Goal: Navigation & Orientation: Find specific page/section

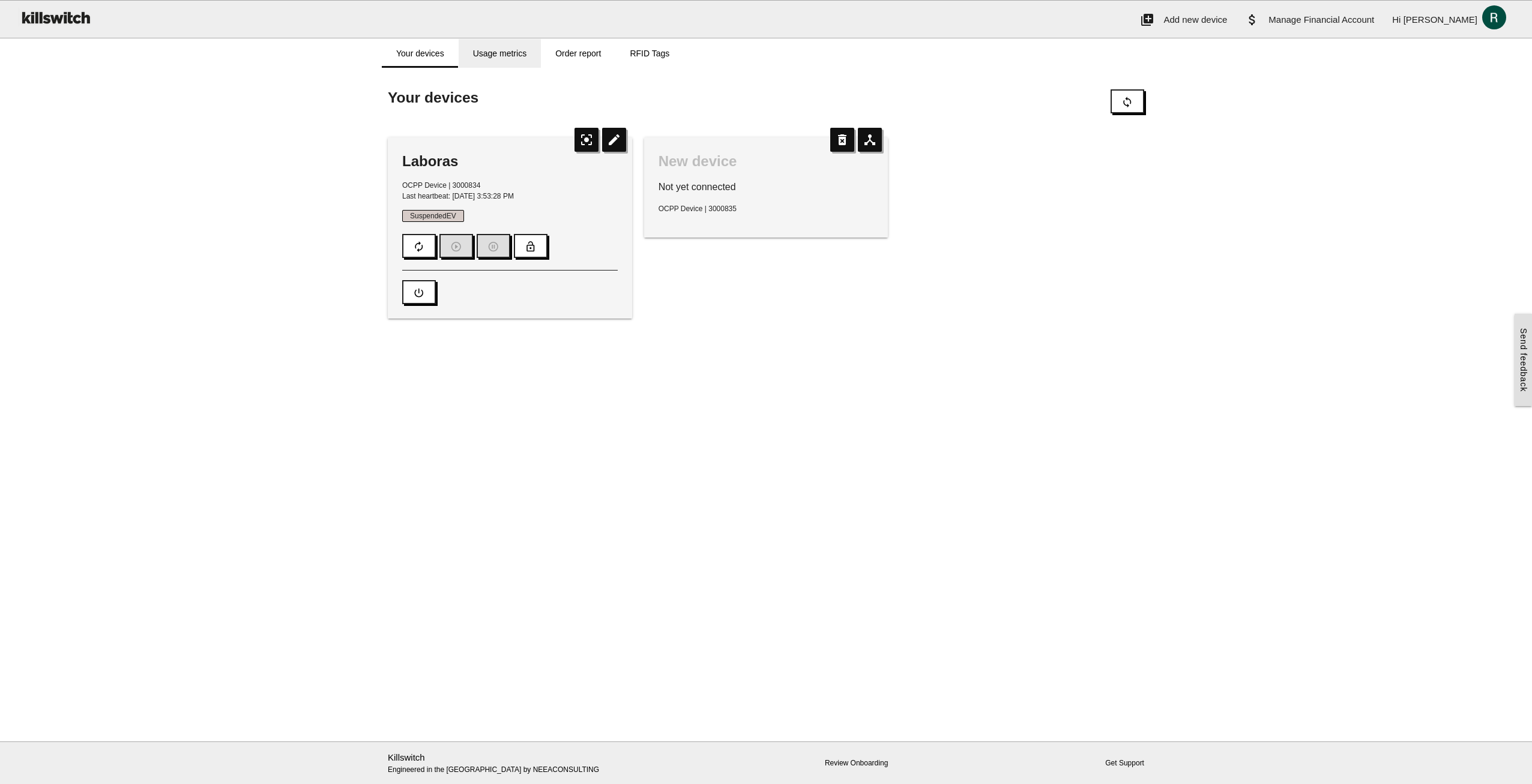
click at [508, 49] on link "Usage metrics" at bounding box center [500, 53] width 82 height 29
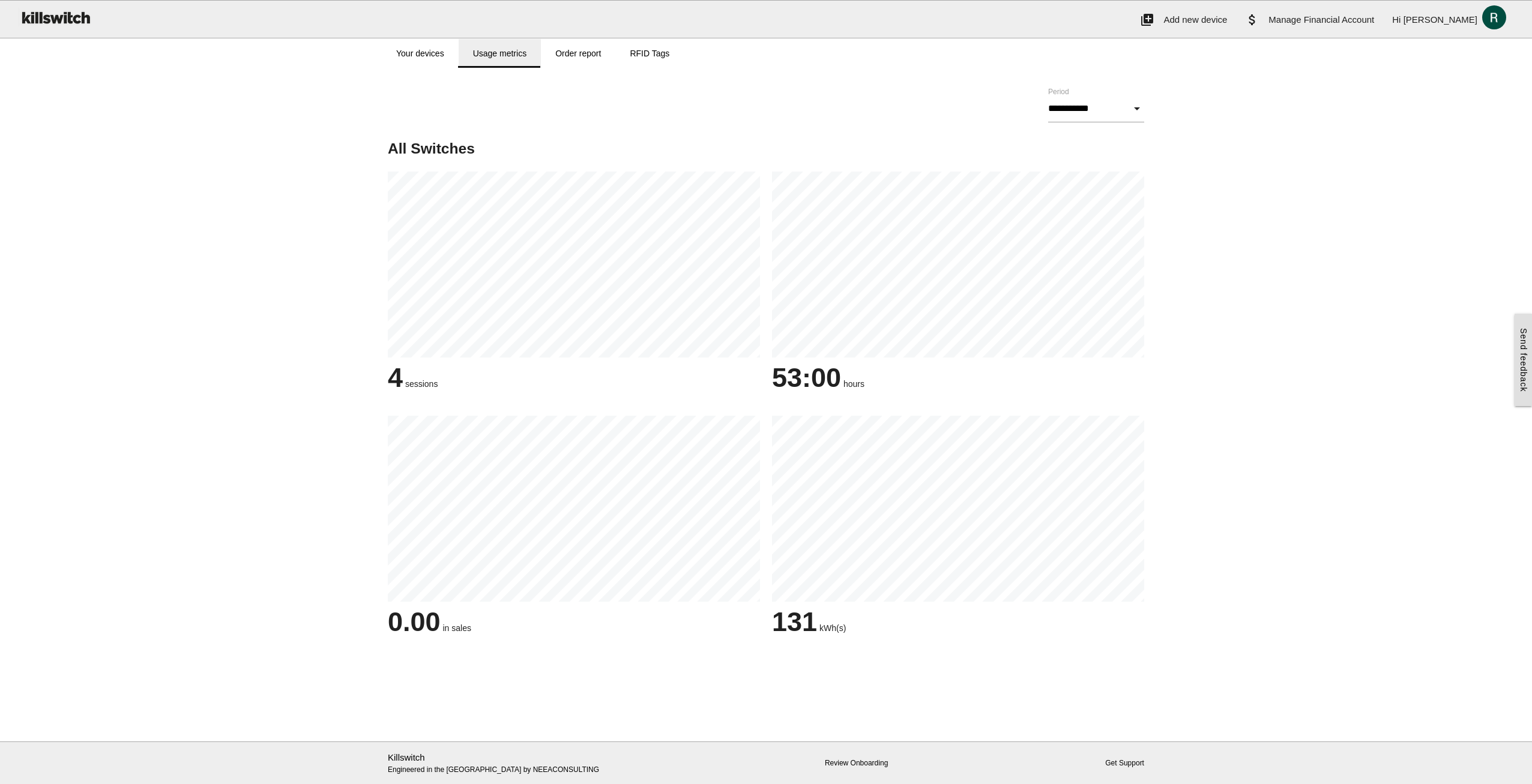
click at [503, 53] on link "Usage metrics" at bounding box center [500, 53] width 82 height 29
click at [417, 52] on link "Your devices" at bounding box center [420, 53] width 77 height 29
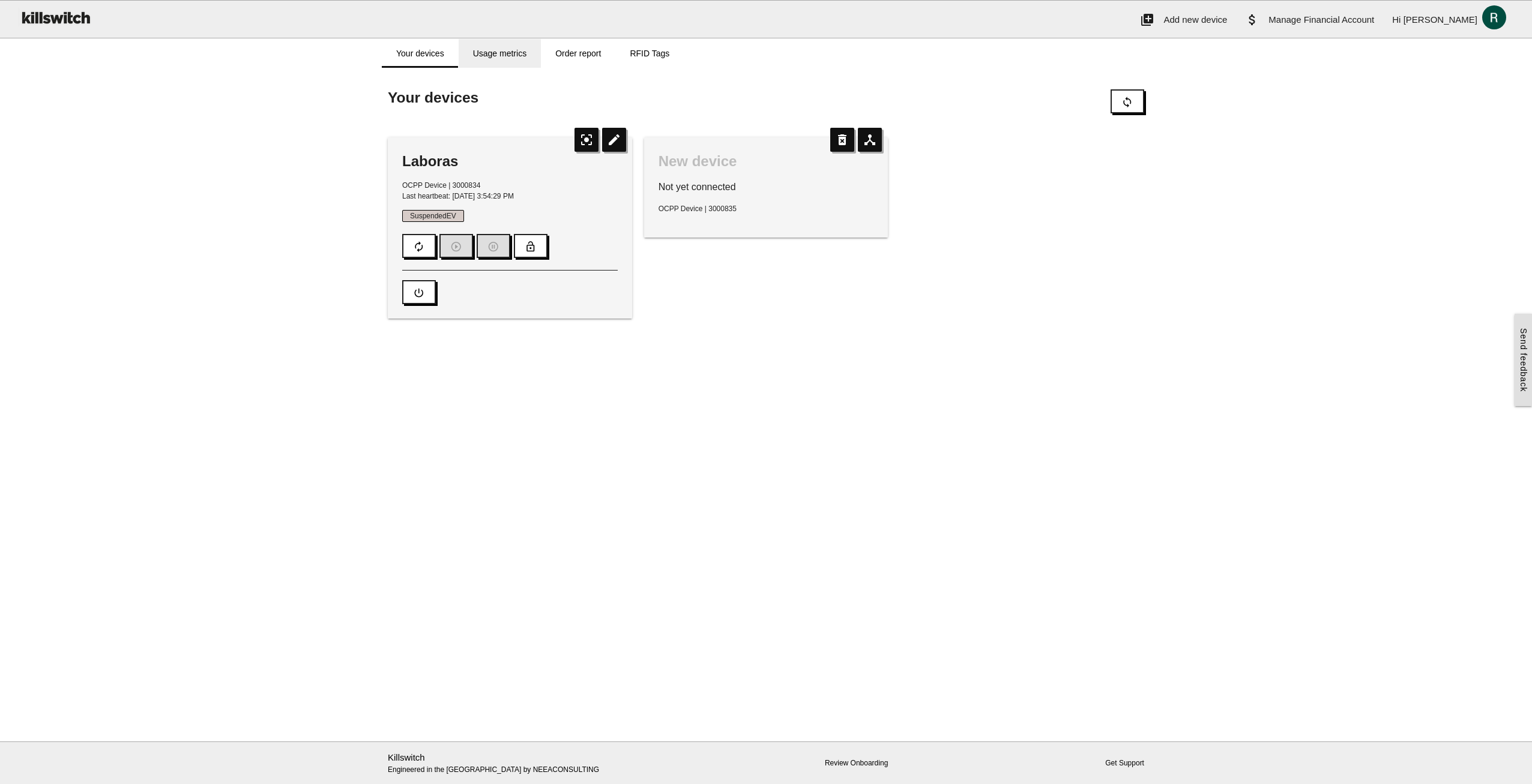
click at [478, 55] on link "Usage metrics" at bounding box center [500, 53] width 82 height 29
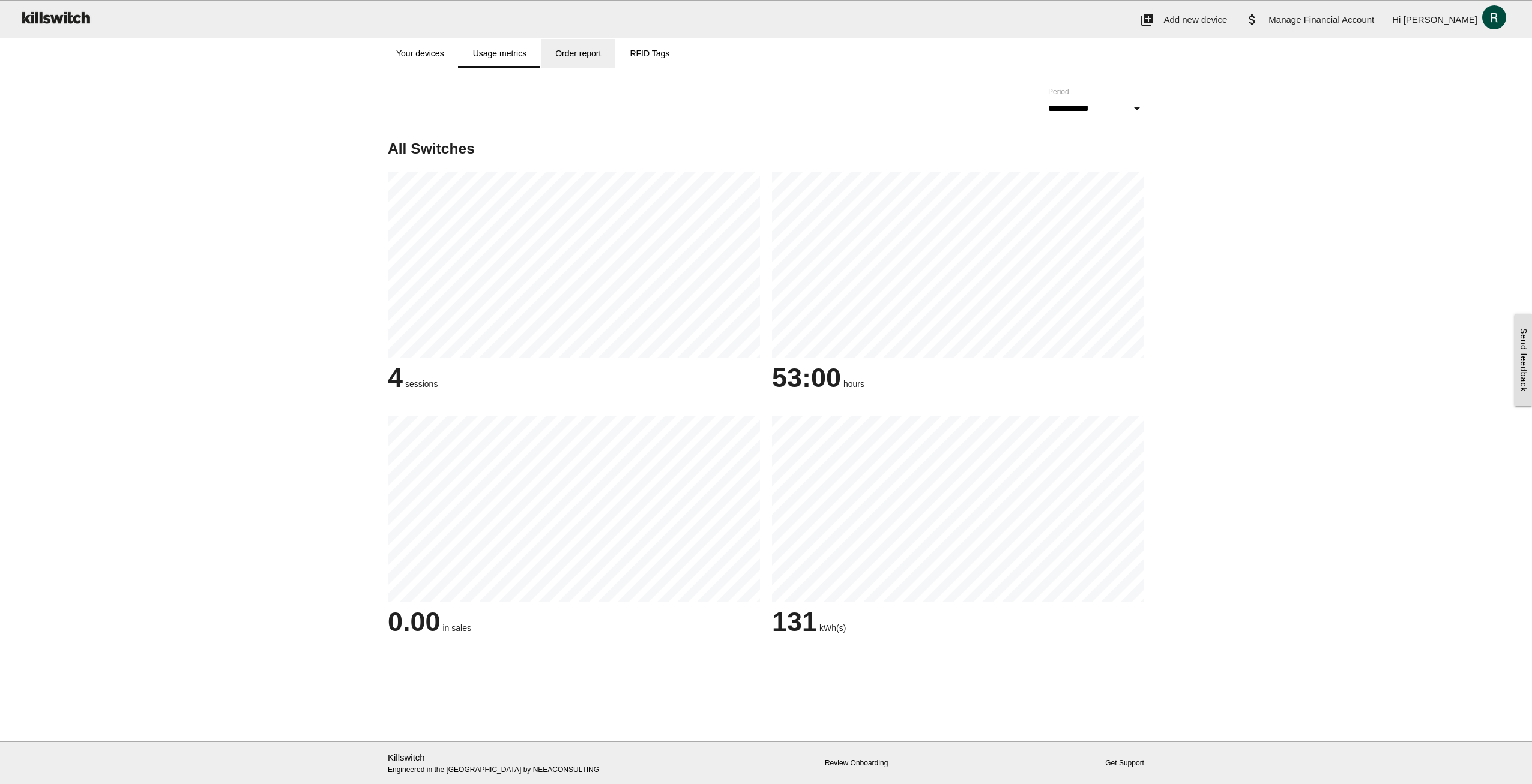
click at [579, 53] on link "Order report" at bounding box center [578, 53] width 74 height 29
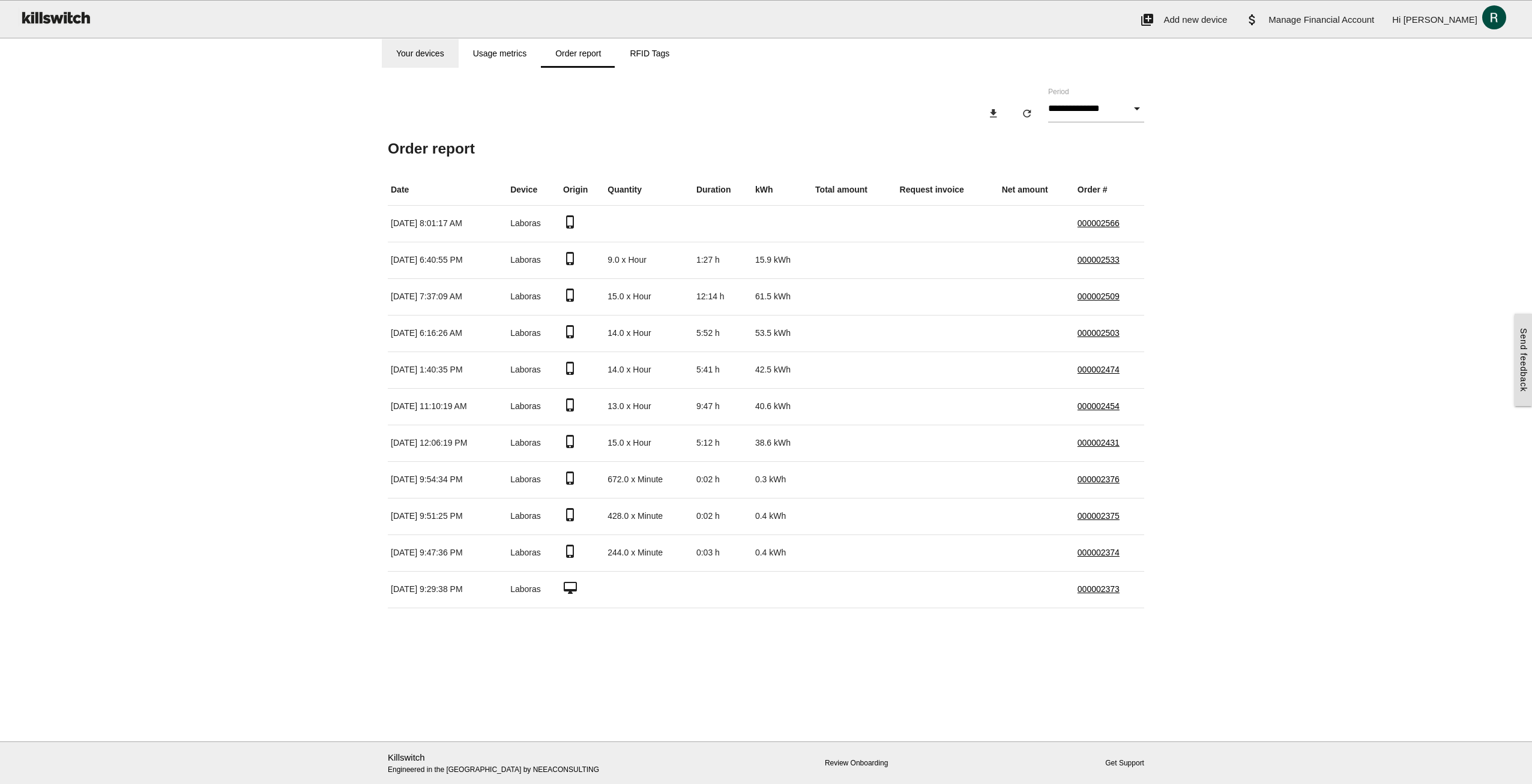
click at [437, 50] on link "Your devices" at bounding box center [420, 53] width 77 height 29
